Goal: Information Seeking & Learning: Find specific page/section

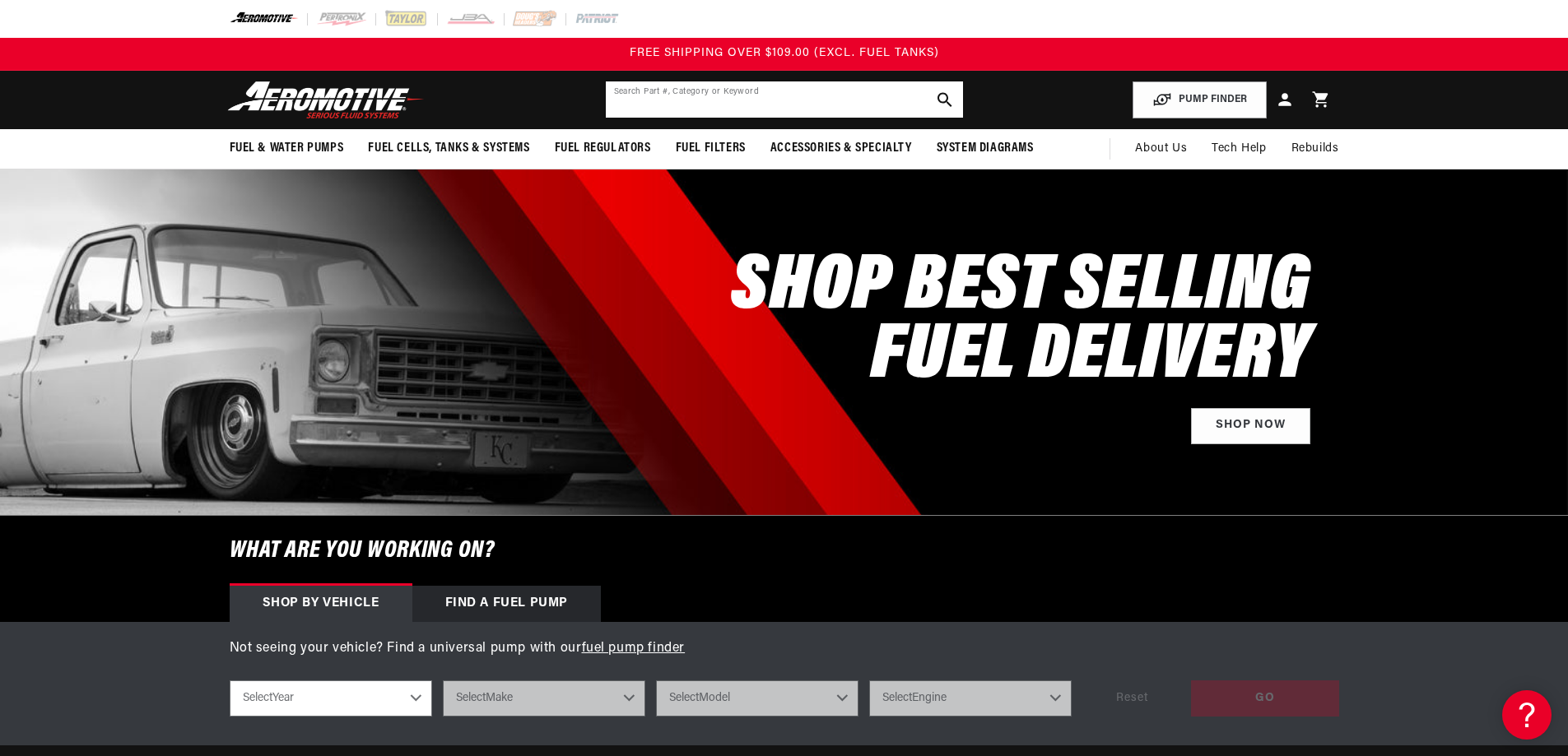
click at [690, 93] on input "text" at bounding box center [784, 99] width 357 height 36
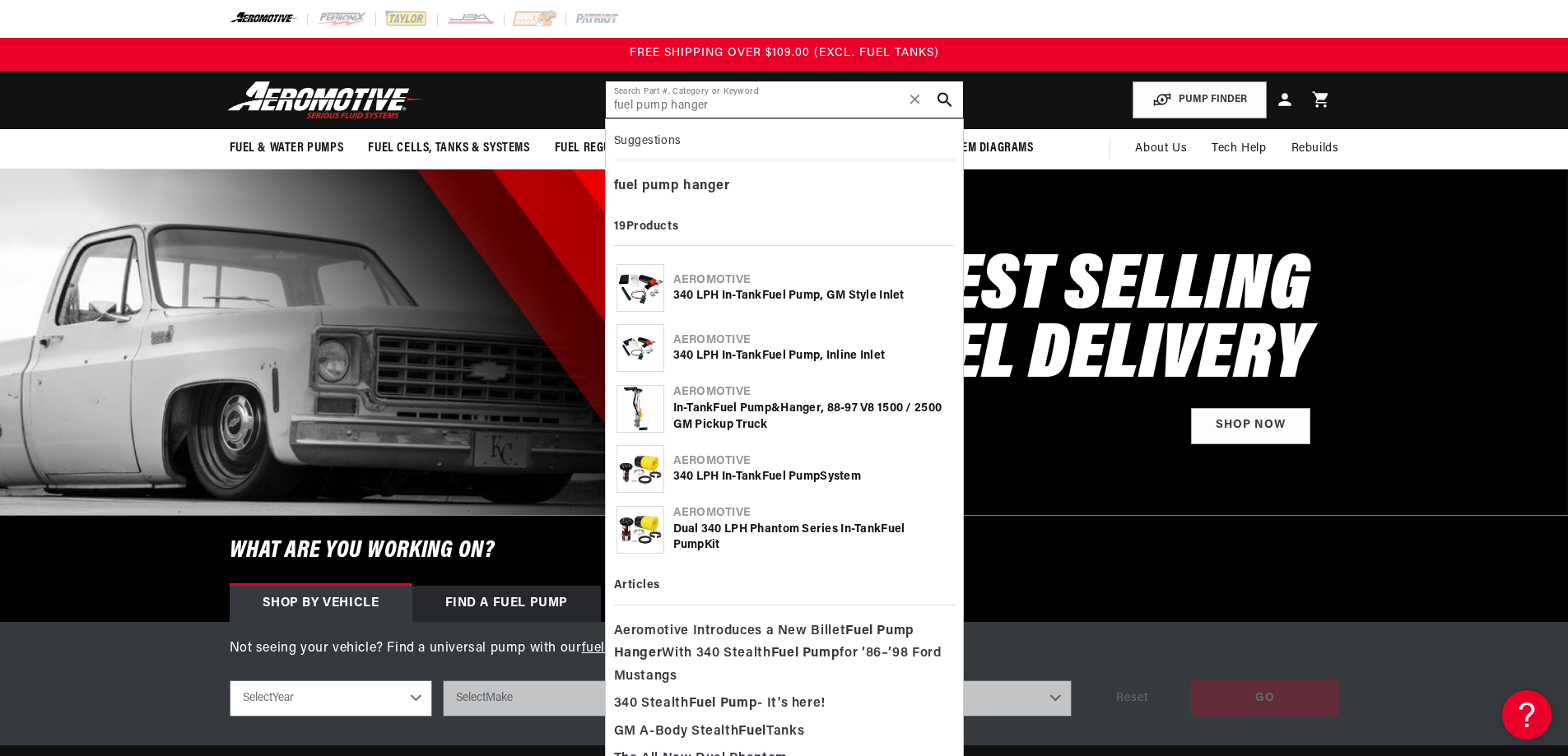
type input "fuel pump hanger"
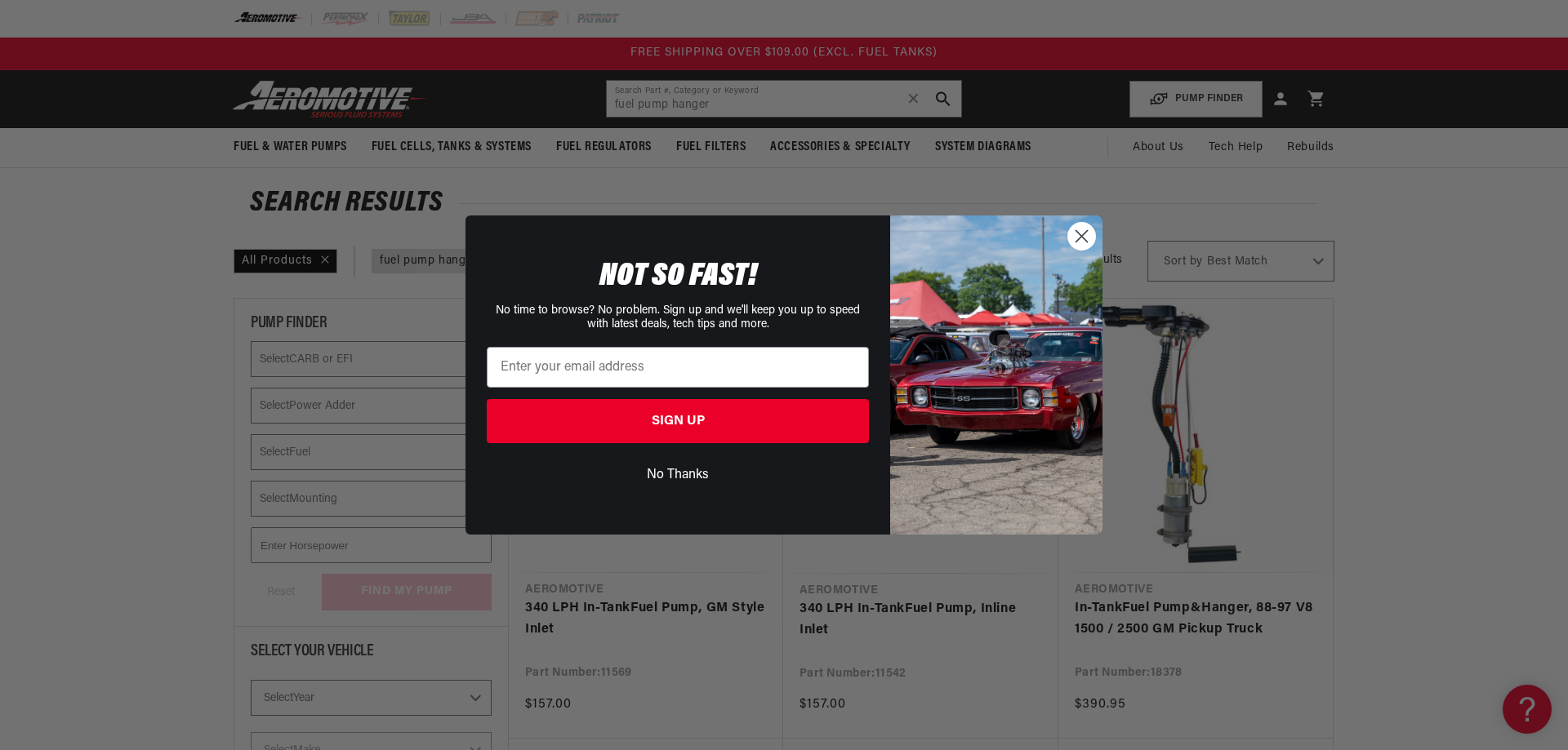
click at [1080, 240] on circle "Close dialog" at bounding box center [1081, 236] width 27 height 27
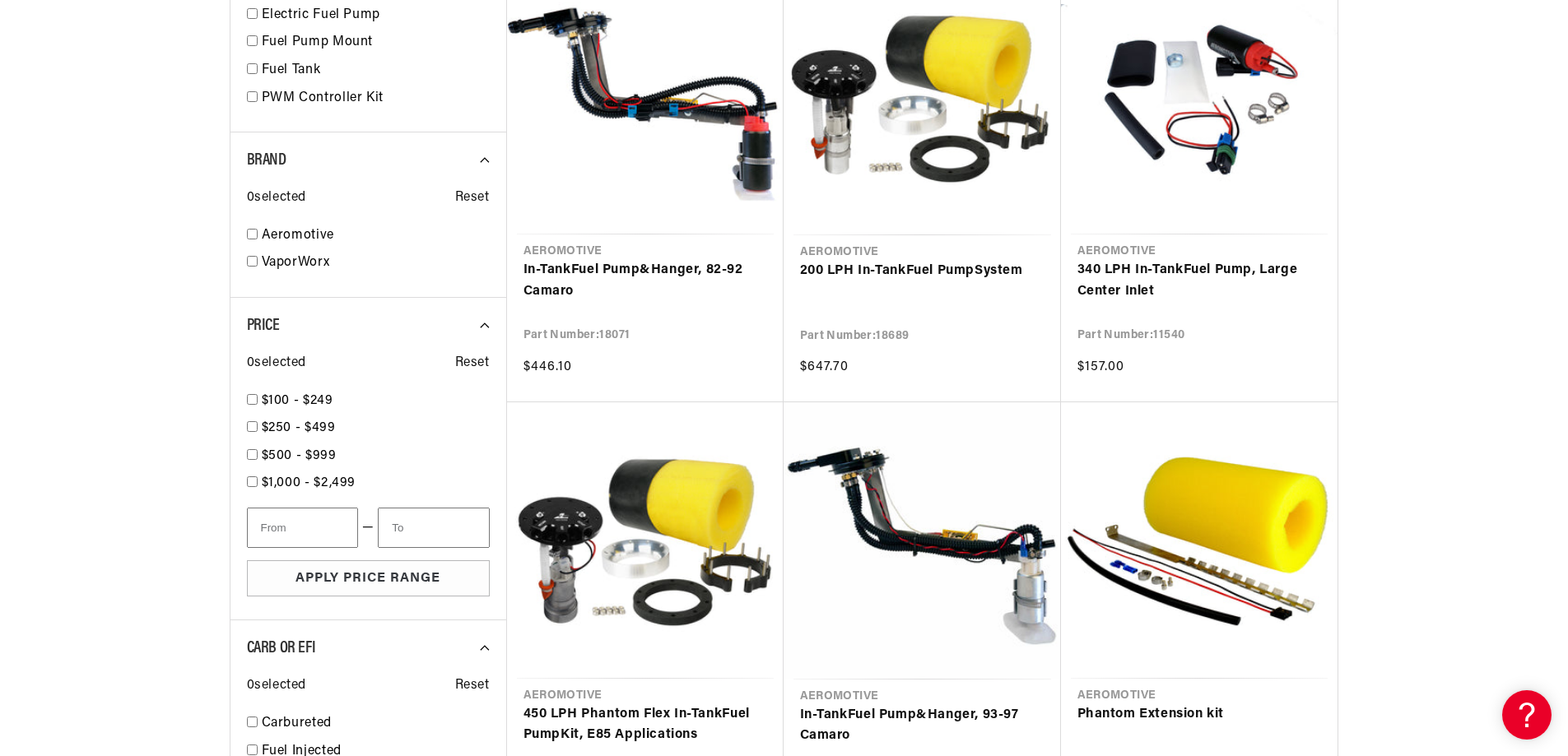
scroll to position [1250, 0]
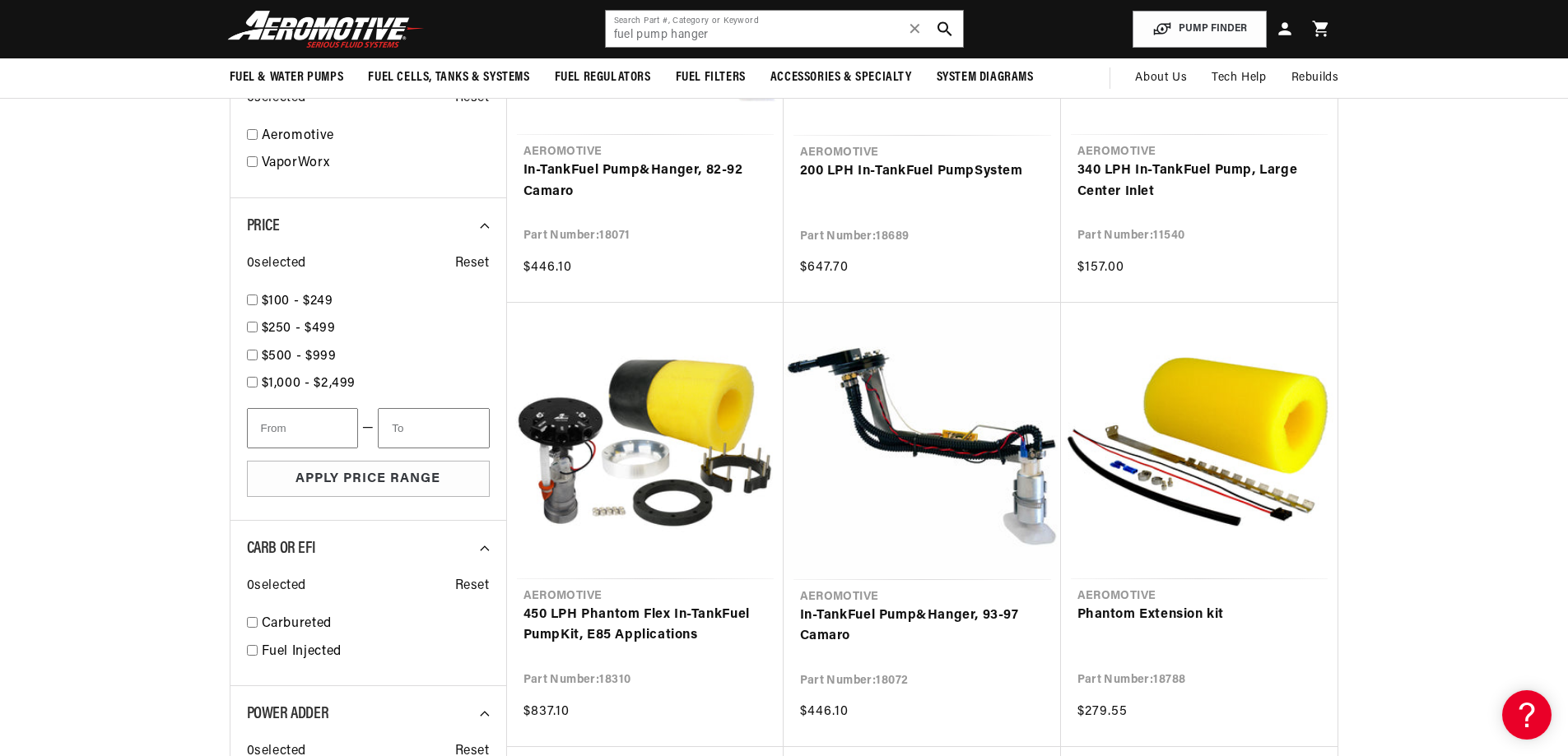
scroll to position [1256, 0]
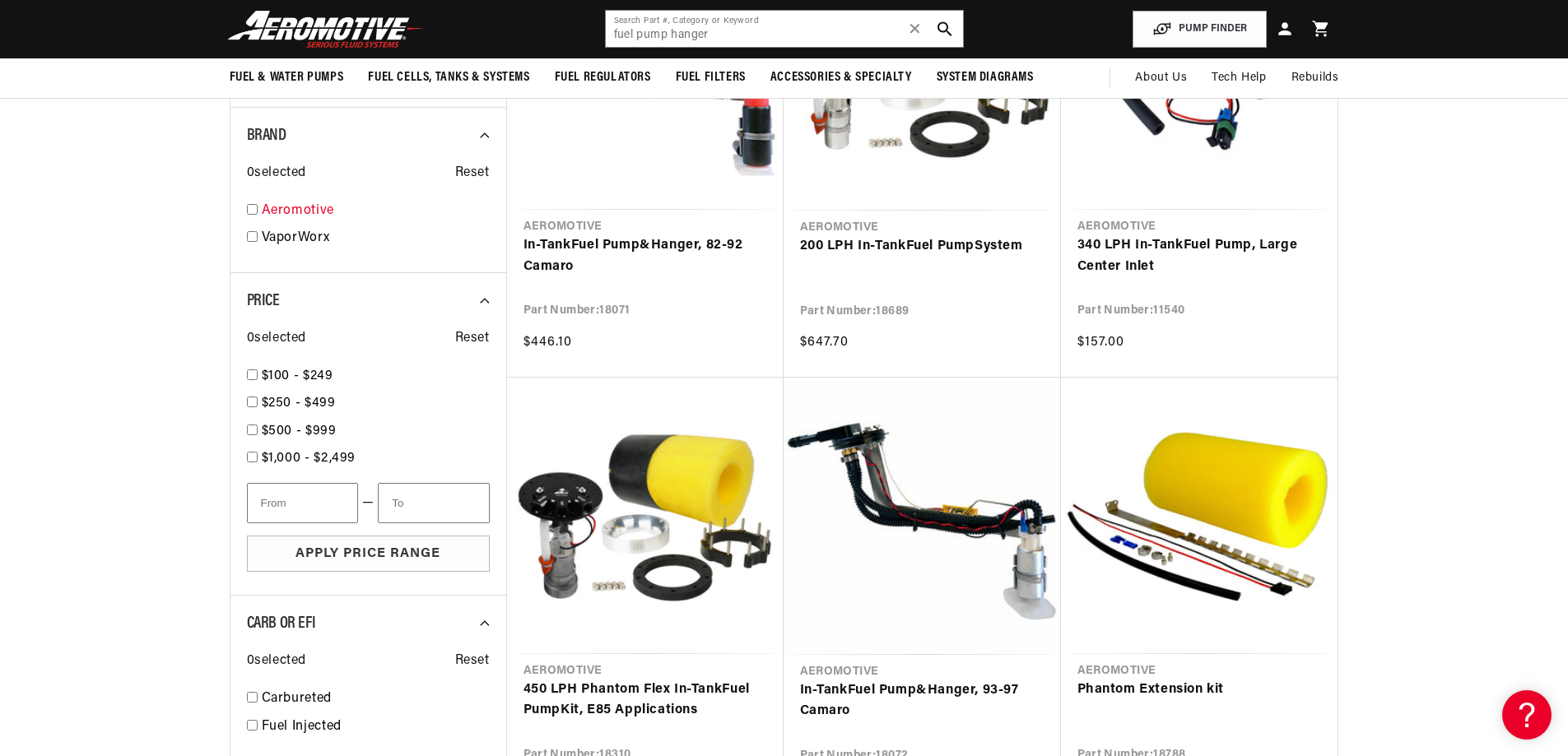
click at [259, 210] on div "Aeromotive 17" at bounding box center [369, 214] width 243 height 28
checkbox input "true"
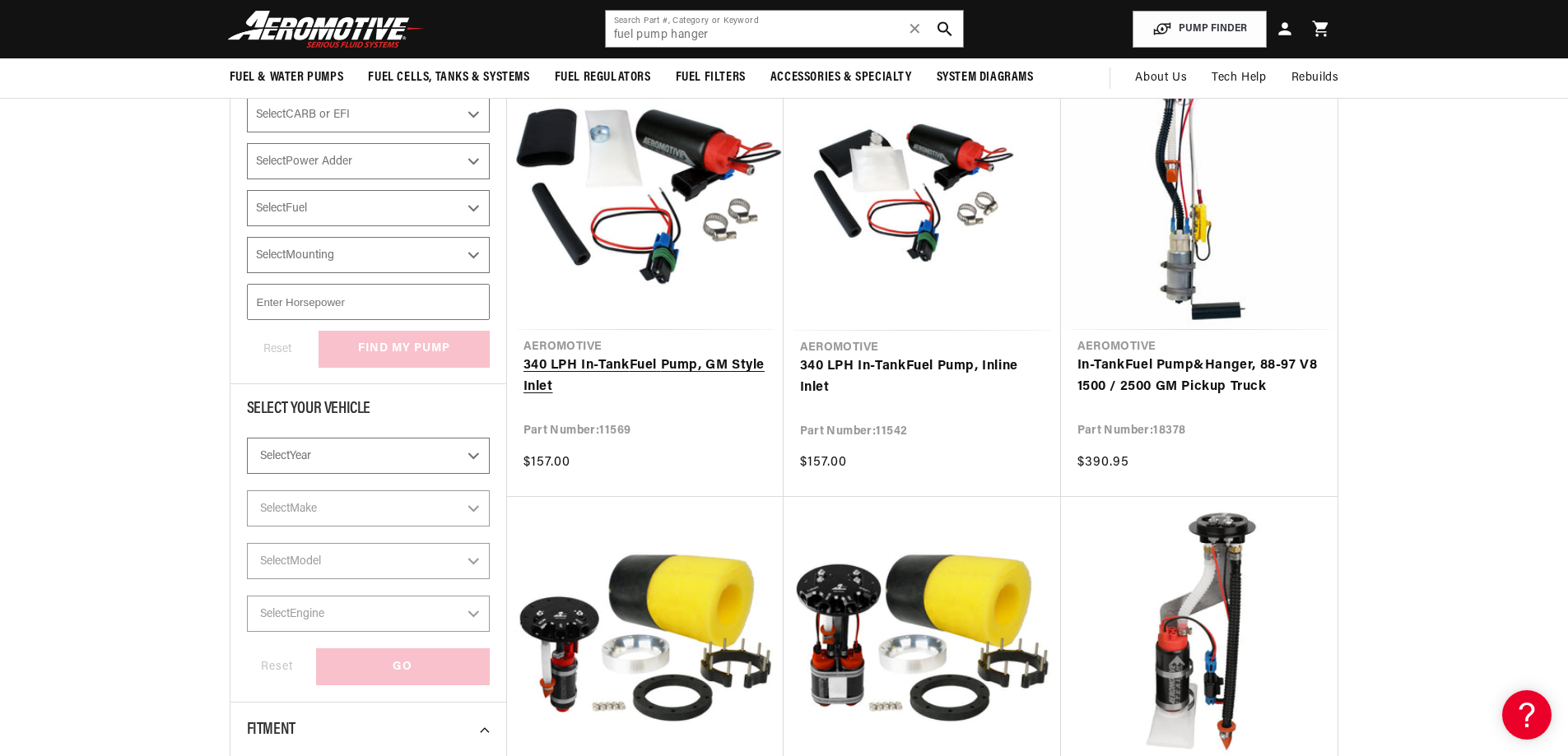
scroll to position [243, 0]
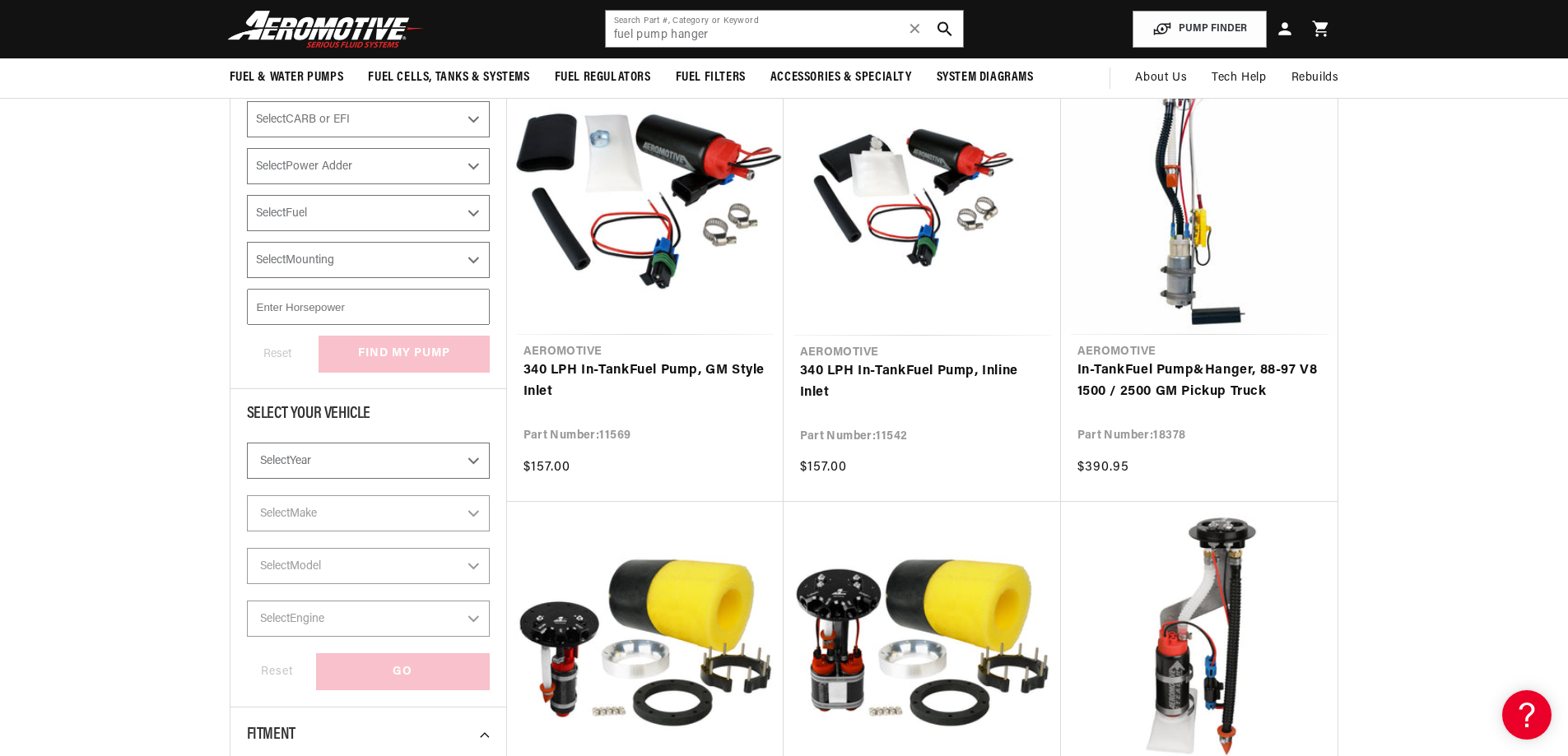
click at [400, 467] on select "Select Year 2023 2022 2021 2020 2019 2018 2017 2016 2015 2014 2013 2012 2011 20…" at bounding box center [369, 460] width 243 height 36
select select "1989"
click at [400, 467] on div at bounding box center [784, 134] width 1568 height 756
select select "1989"
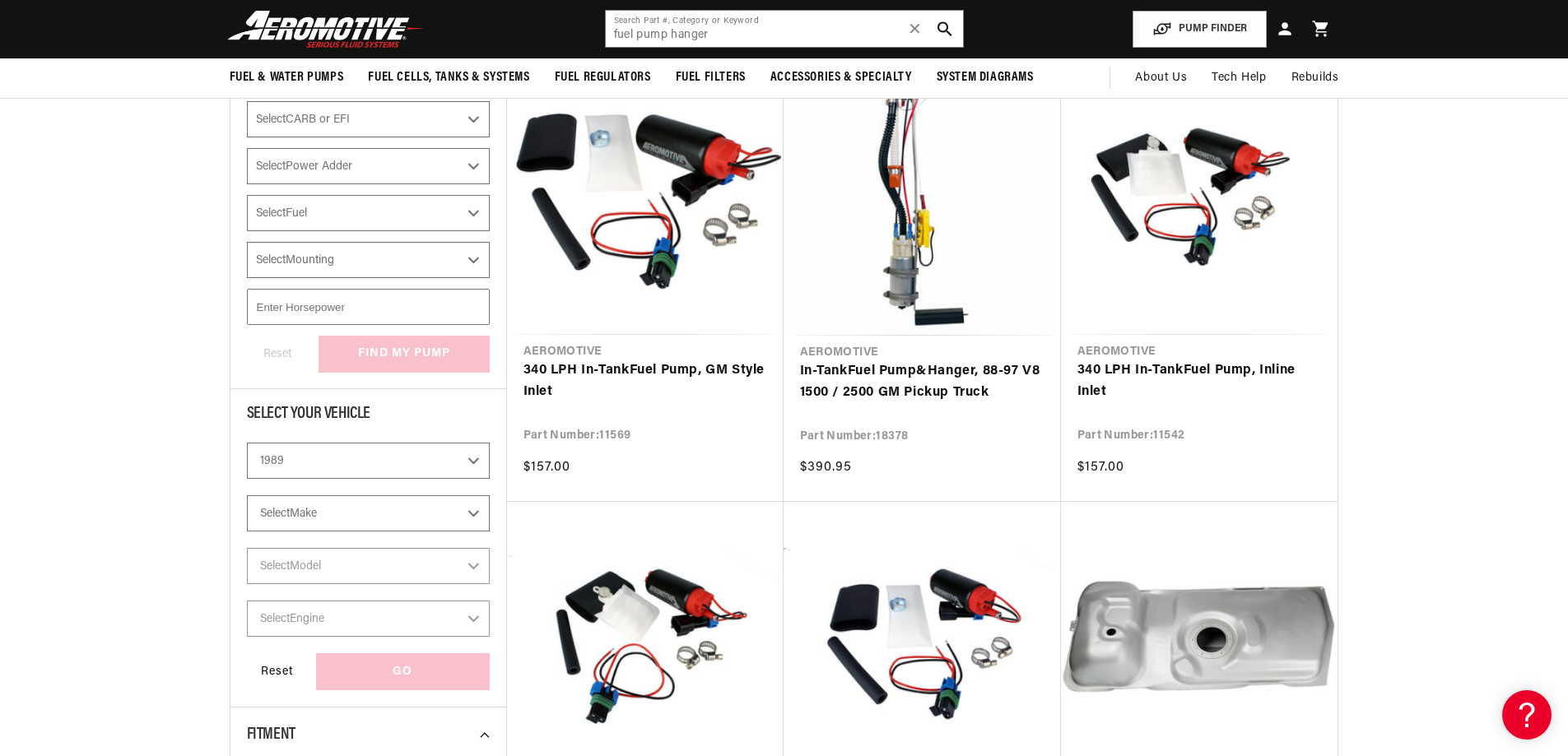
click at [387, 522] on select "Select Make Chevrolet Ford GMC Honda Mazda Mitsubishi Nissan Pontiac Toyota" at bounding box center [369, 513] width 243 height 36
select select "Ford"
click at [383, 520] on select "Select Make Chevrolet Ford GMC Honda Mazda Mitsubishi Nissan Pontiac Toyota" at bounding box center [369, 513] width 243 height 36
select select "Ford"
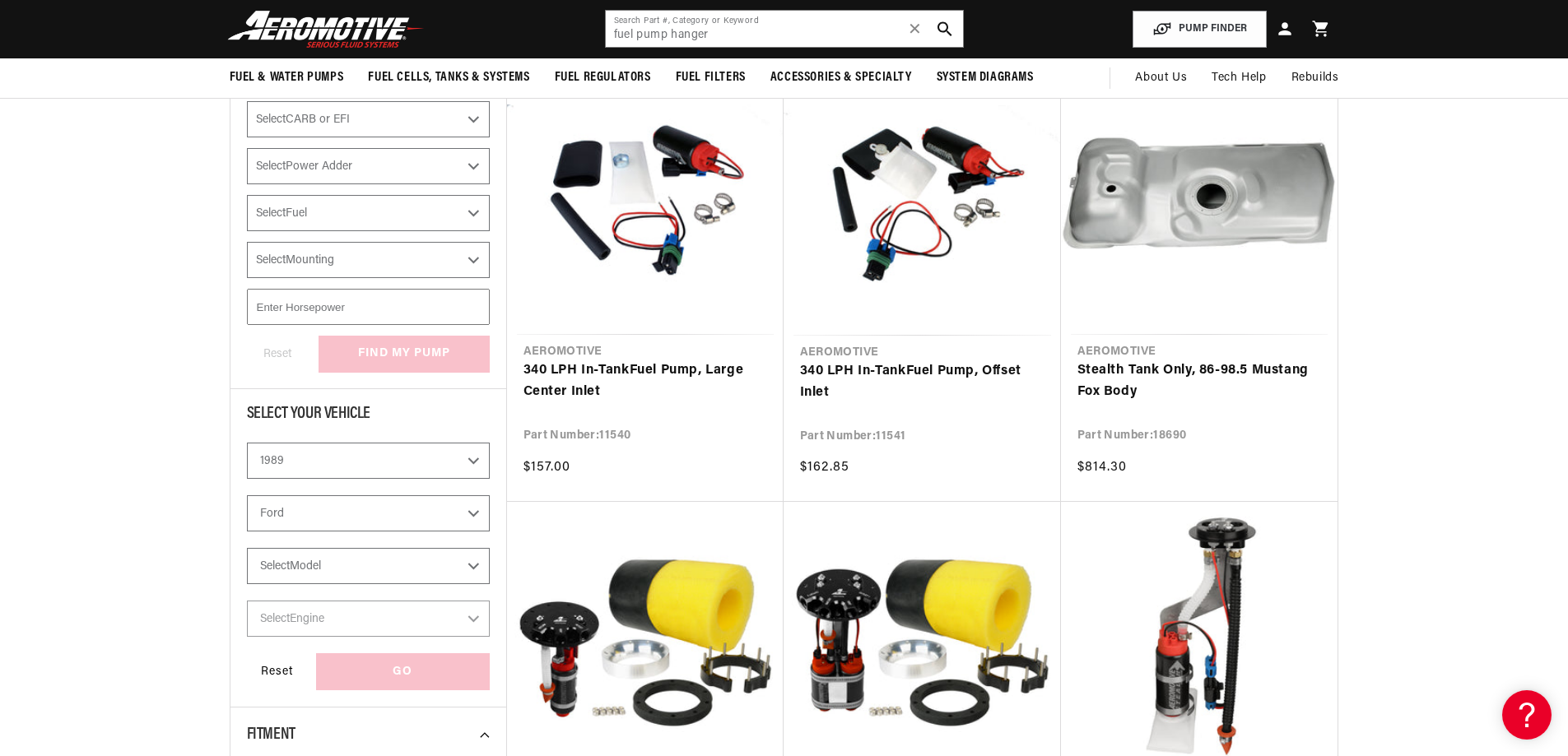
click at [388, 571] on select "Select Model Mustang Probe" at bounding box center [369, 565] width 243 height 36
select select "Mustang"
click at [247, 548] on select "Select Model Mustang Probe" at bounding box center [369, 565] width 243 height 36
select select "Mustang"
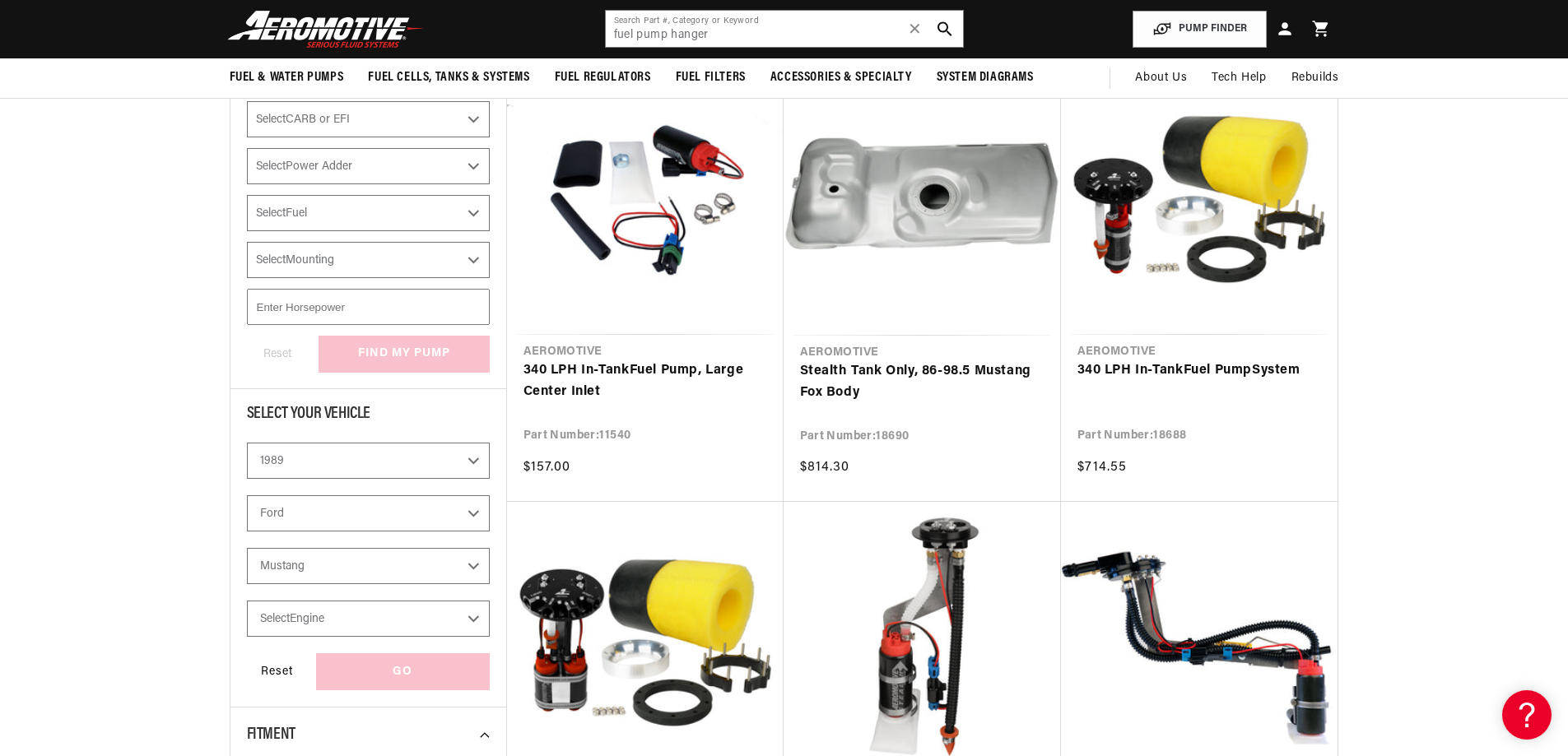
click at [360, 626] on select "Select Engine 2.3L 5.0L" at bounding box center [369, 618] width 243 height 36
select select "5.0L"
click at [247, 600] on select "Select Engine 2.3L 5.0L" at bounding box center [369, 618] width 243 height 36
select select "5.0L"
click at [360, 679] on div "GO" at bounding box center [403, 672] width 173 height 37
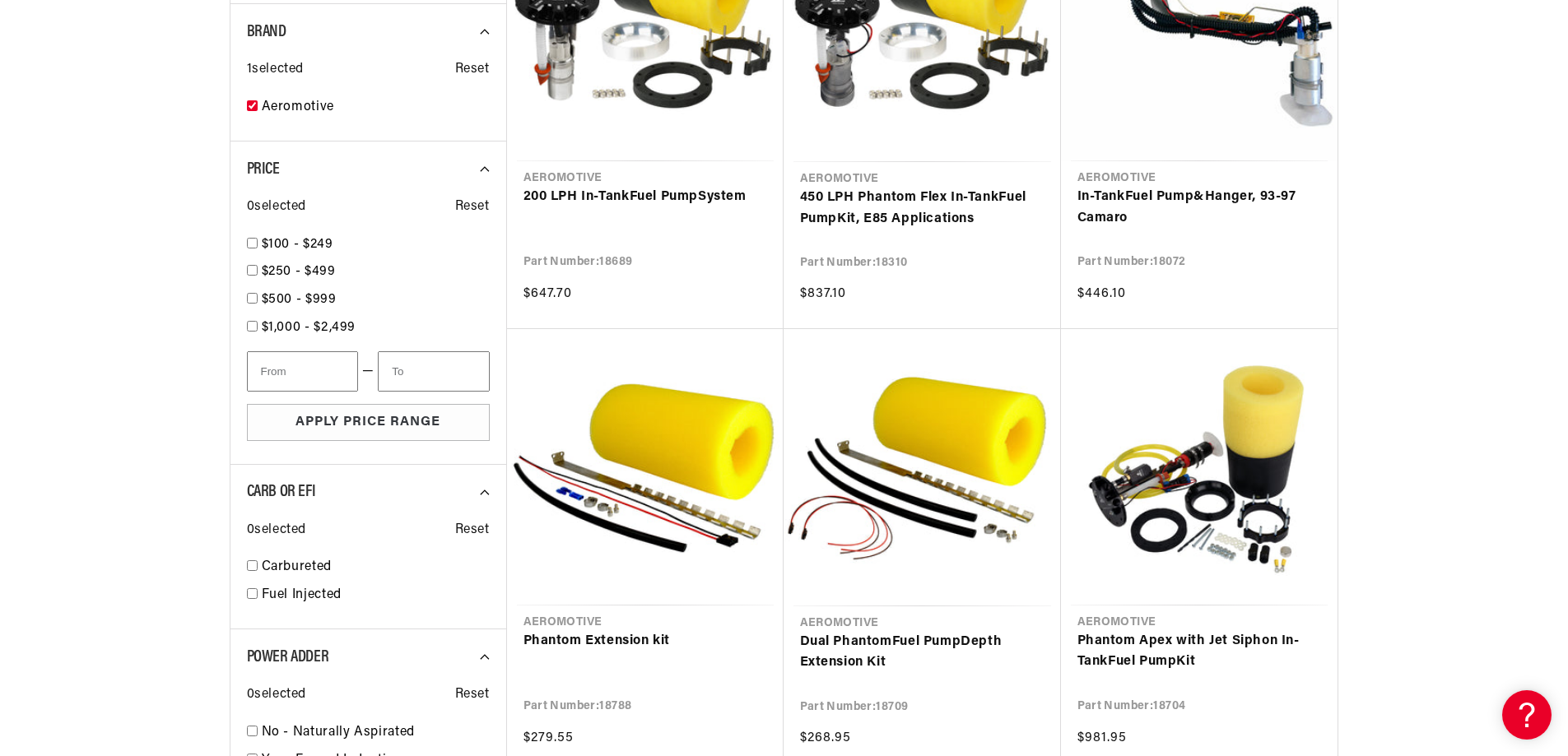
scroll to position [1297, 0]
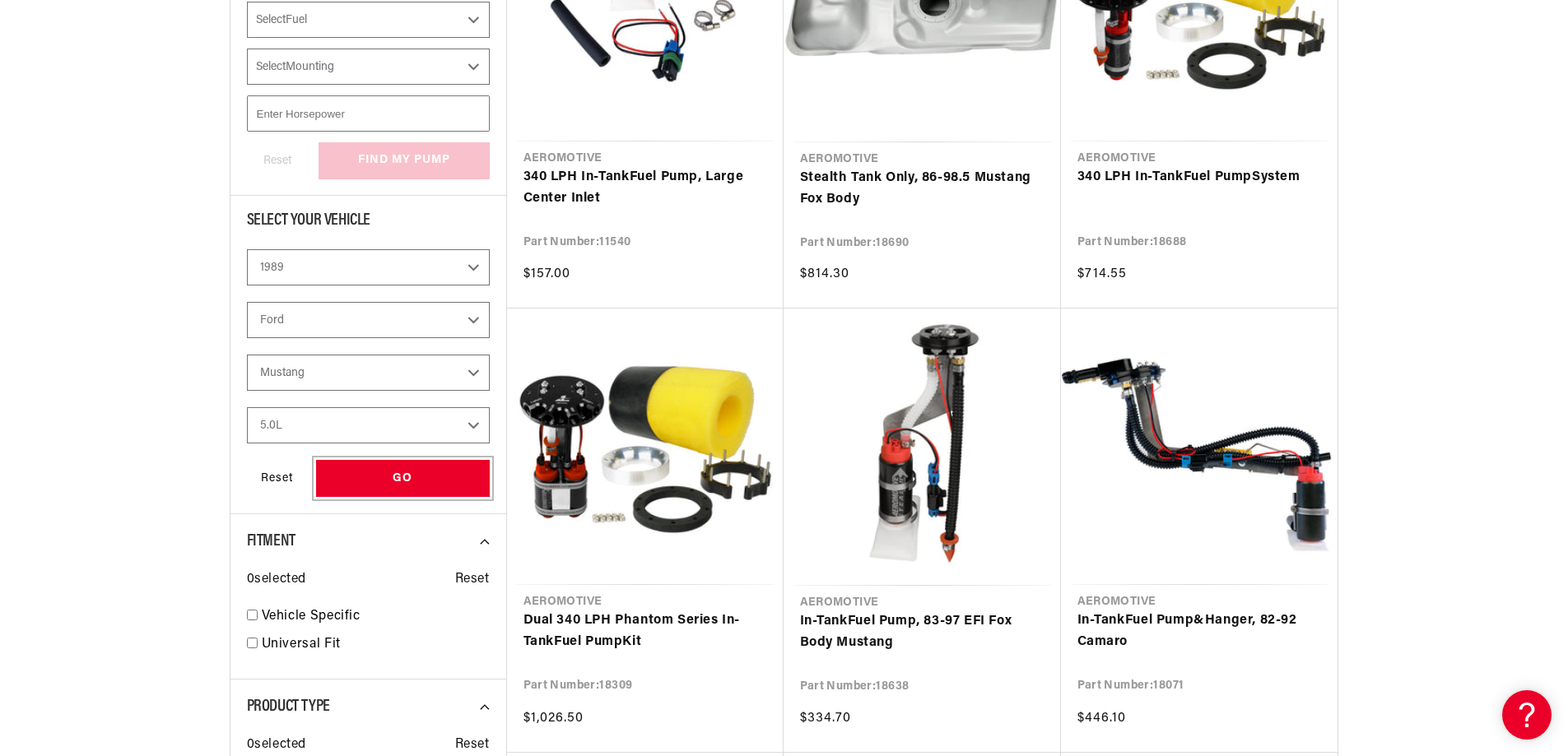
scroll to position [458, 0]
